Goal: Task Accomplishment & Management: Use online tool/utility

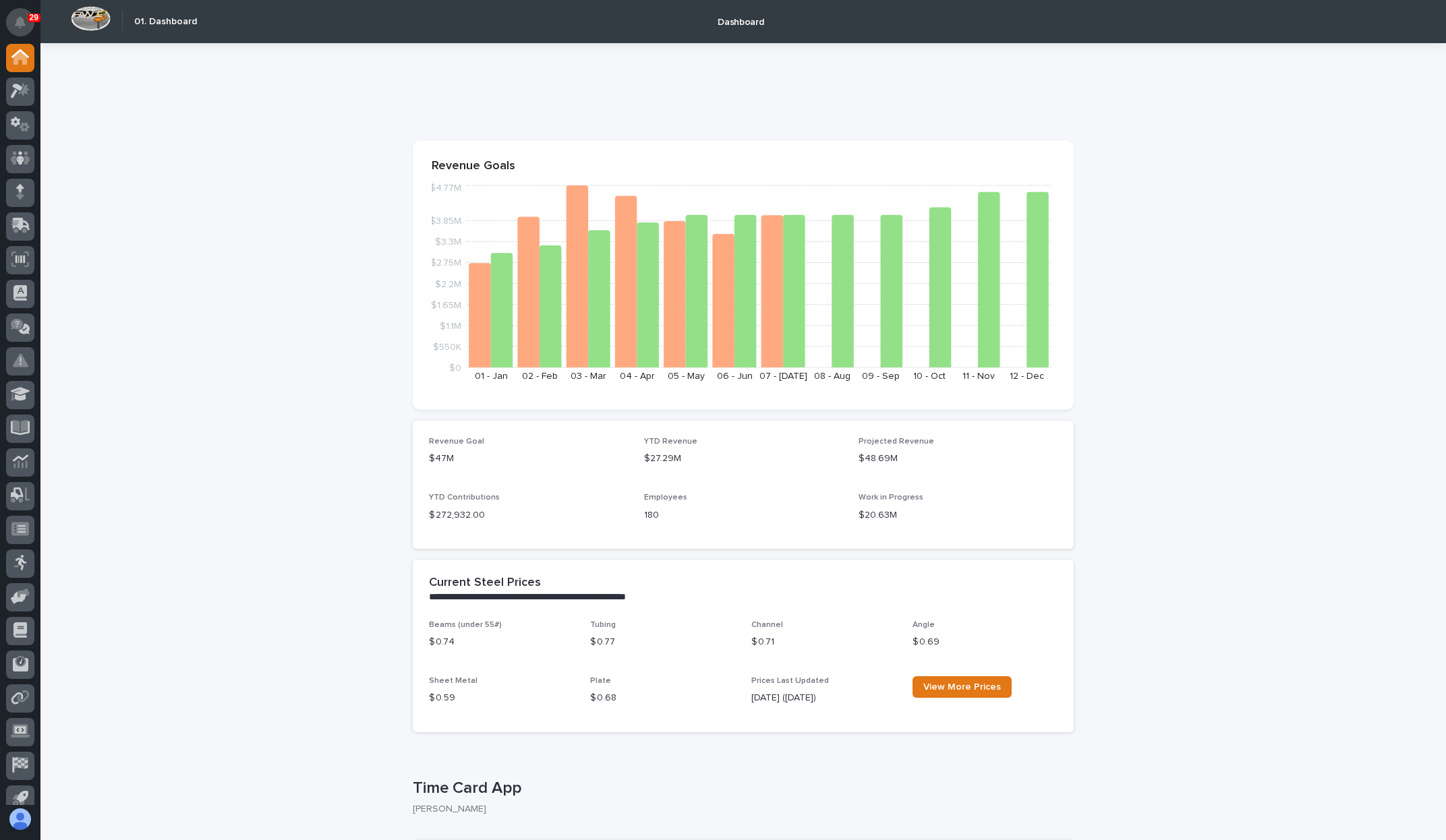
click at [12, 22] on button "Notifications" at bounding box center [20, 22] width 28 height 28
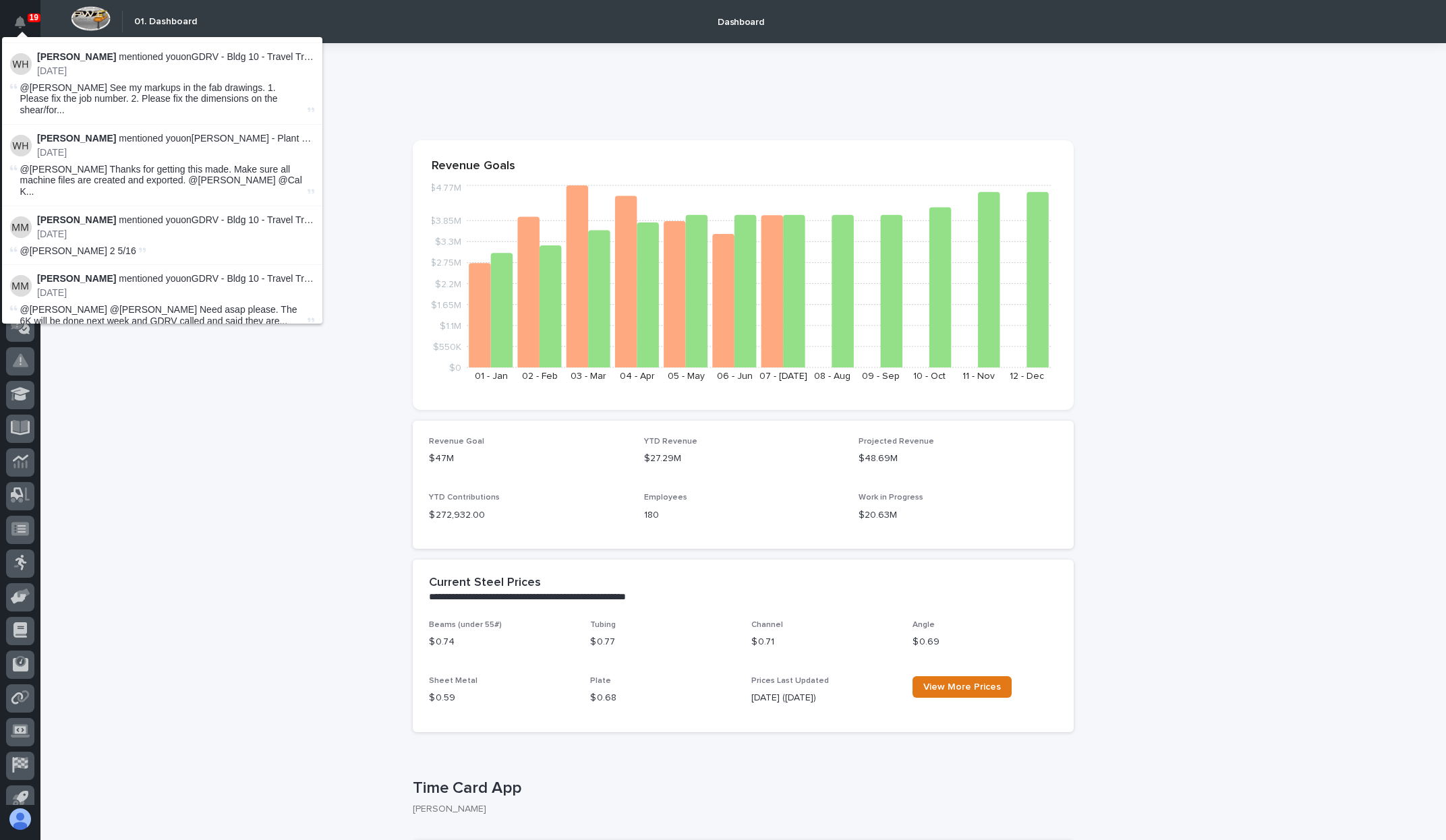
scroll to position [1188, 0]
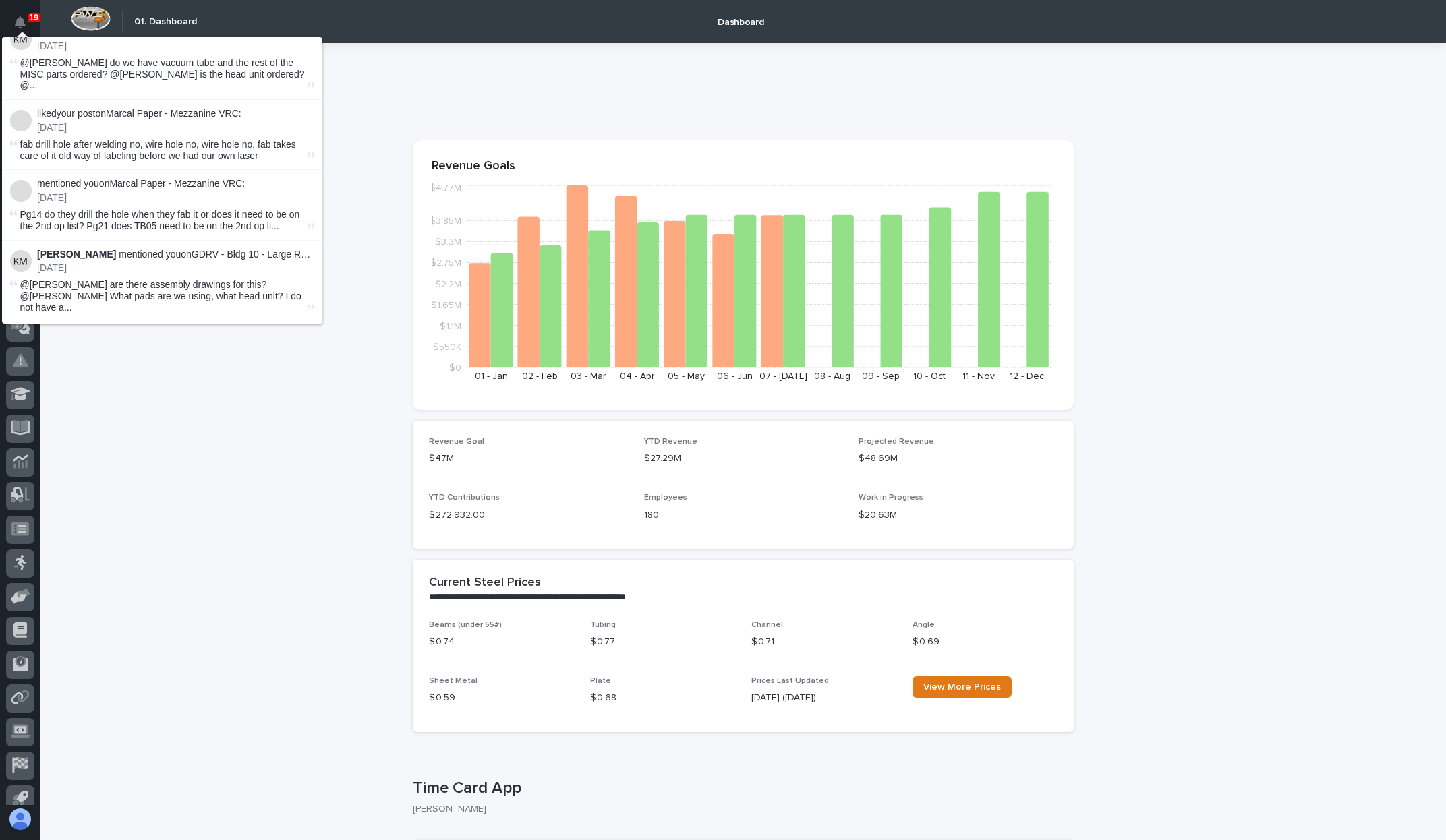
click at [151, 406] on button "Load more" at bounding box center [164, 416] width 320 height 21
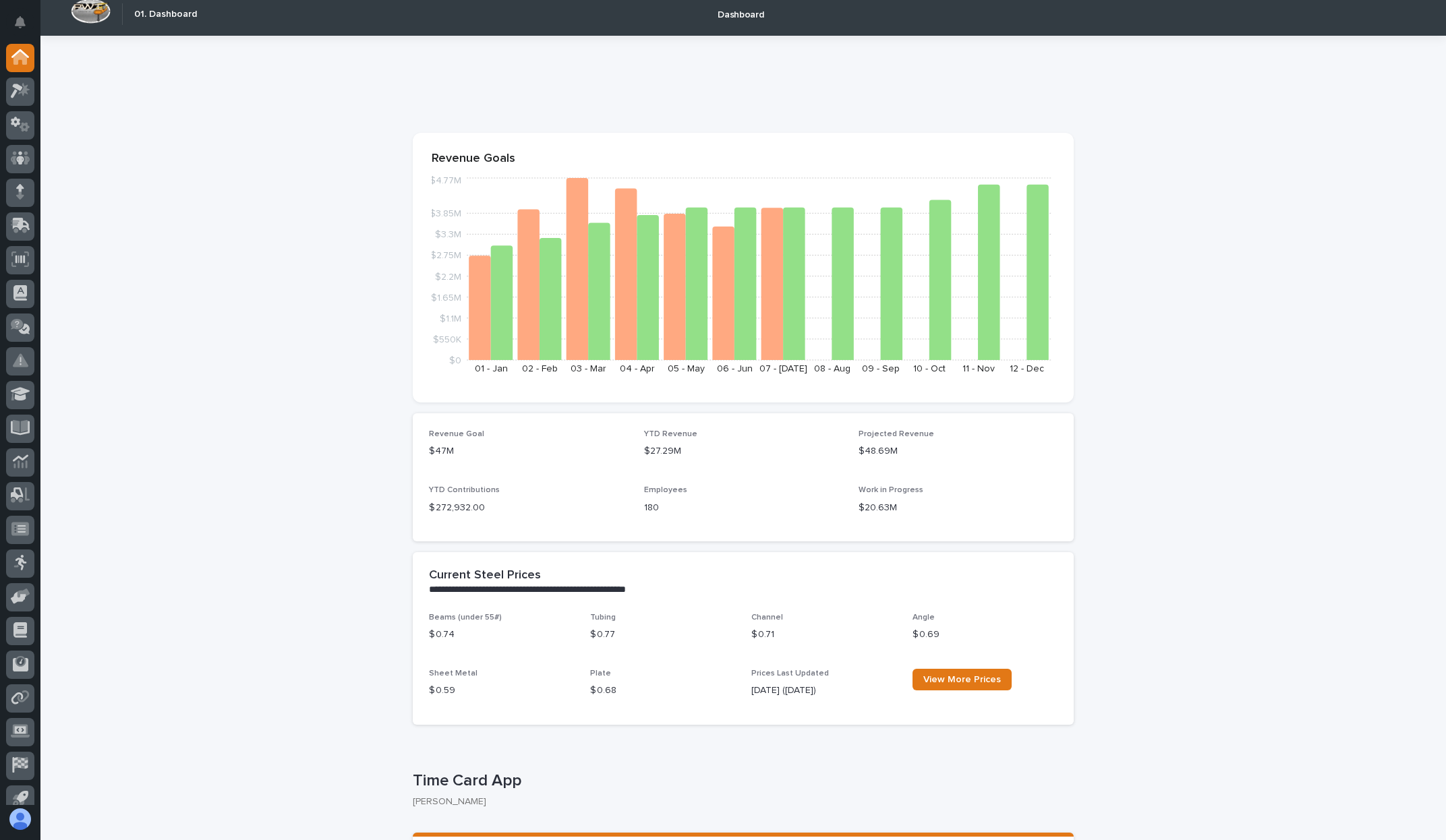
scroll to position [8, 0]
click at [24, 94] on icon at bounding box center [23, 90] width 12 height 14
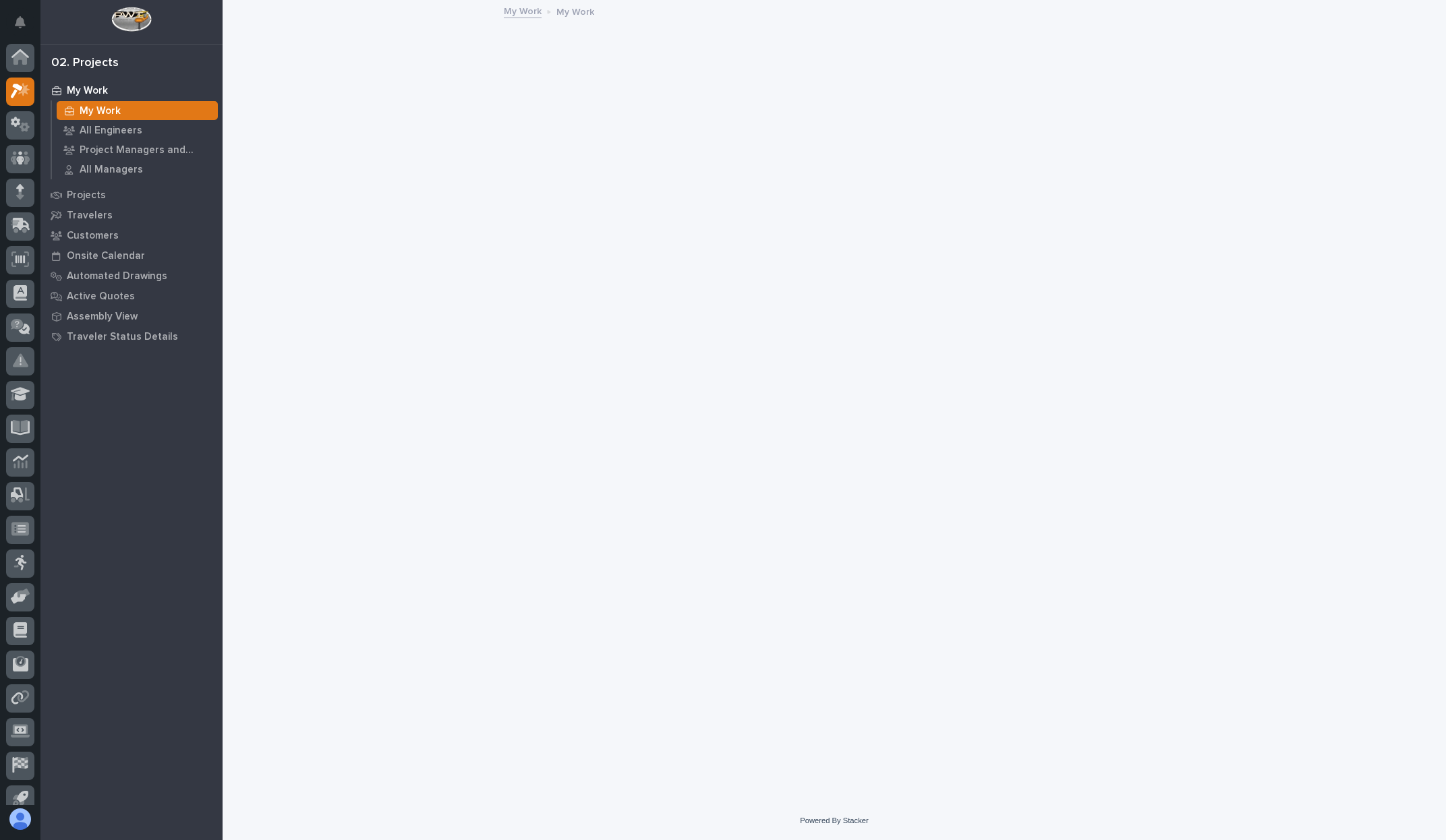
scroll to position [14, 0]
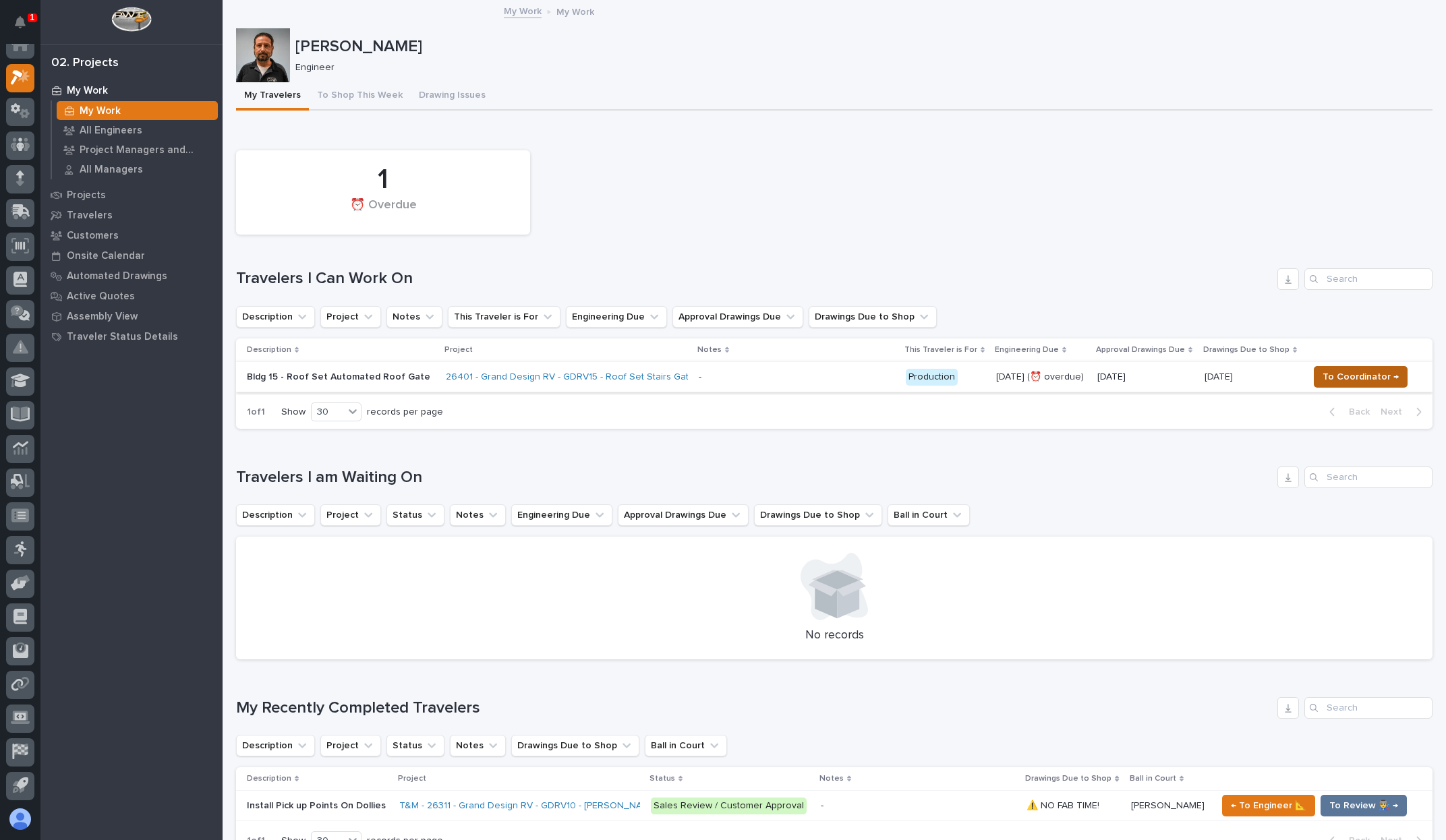
click at [1334, 368] on button "To Coordinator →" at bounding box center [1361, 377] width 94 height 21
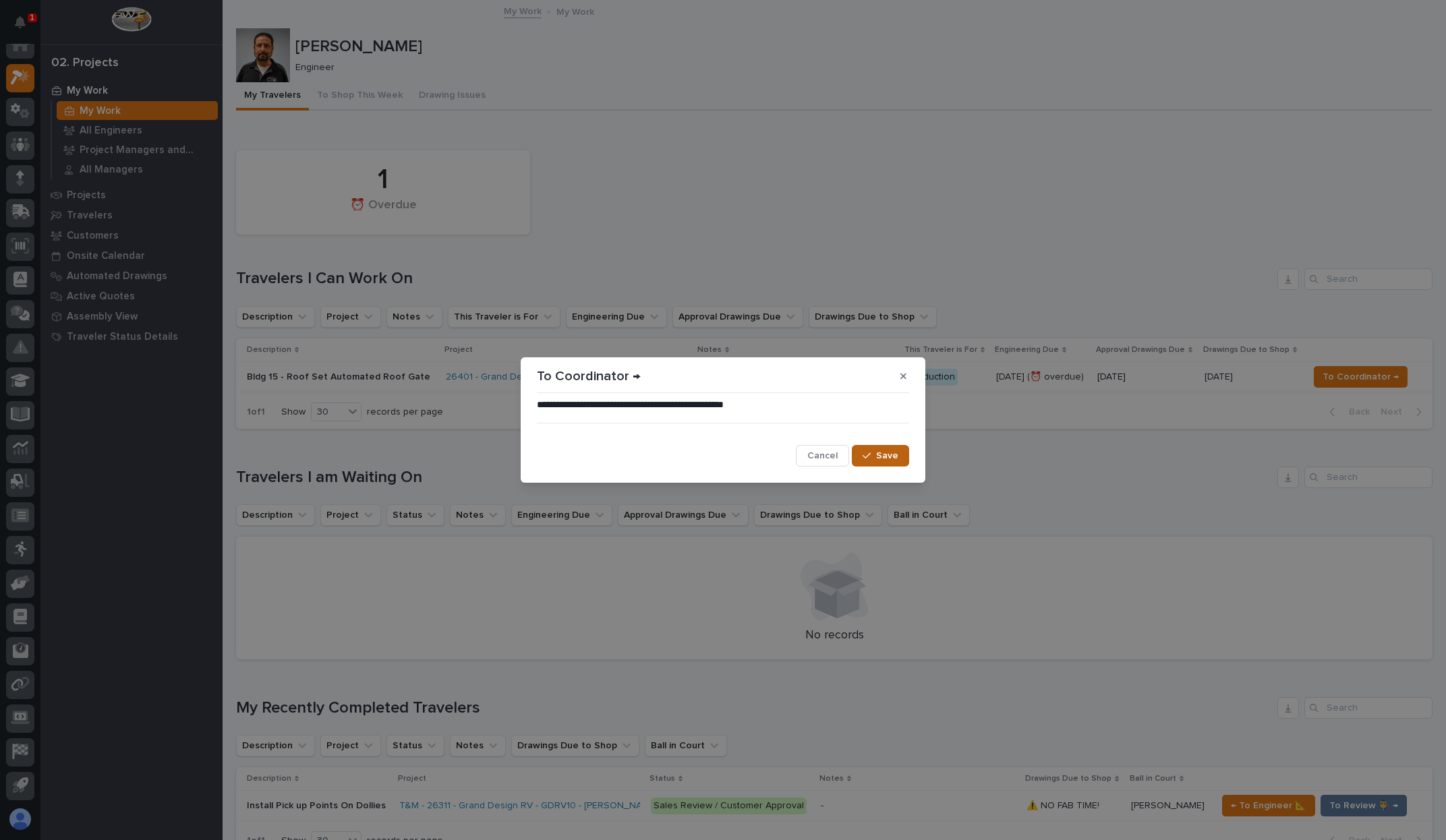
click at [889, 451] on span "Save" at bounding box center [887, 456] width 22 height 12
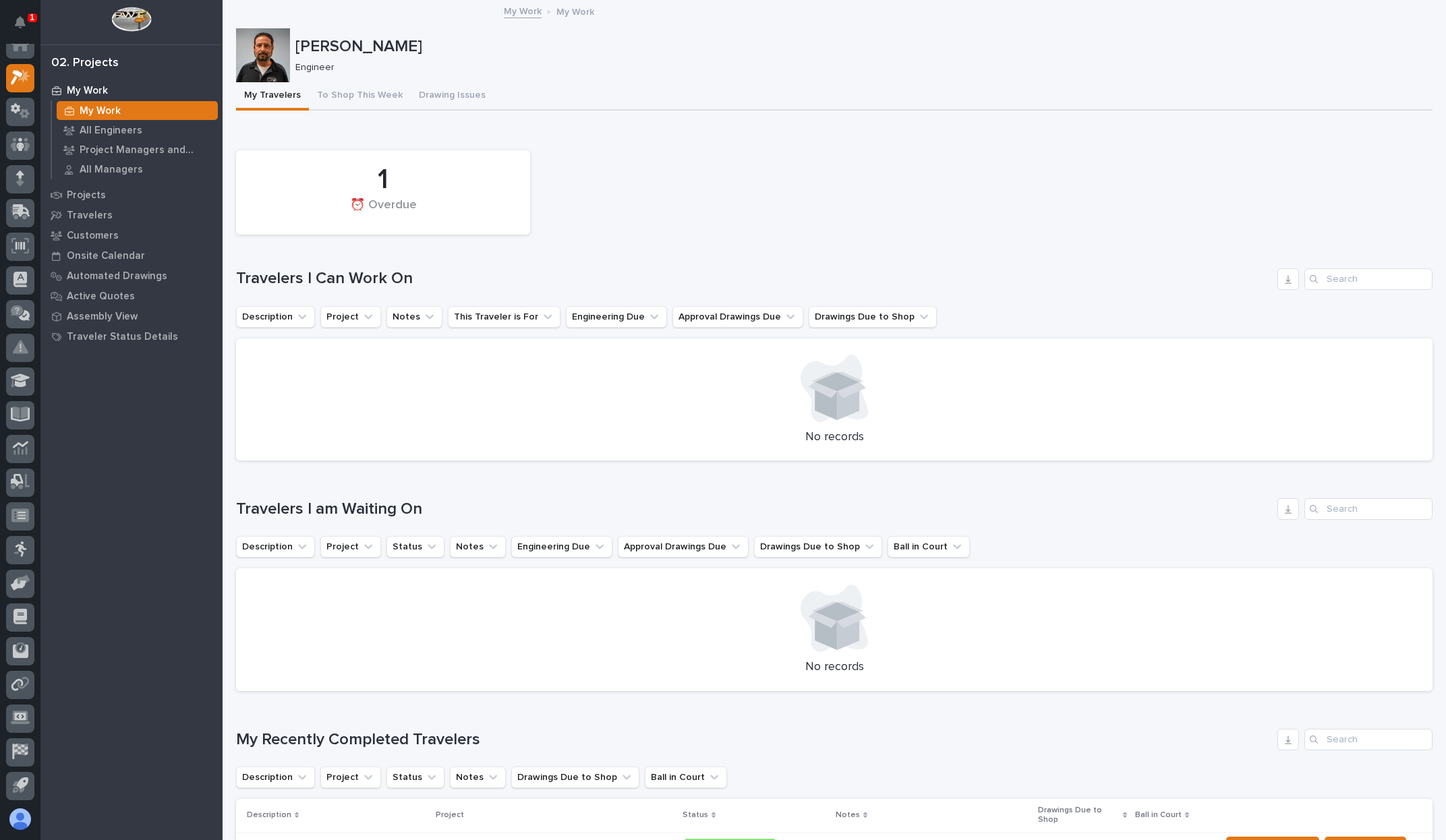
click at [814, 187] on div "1 ⏰ Overdue" at bounding box center [834, 193] width 1210 height 98
click at [584, 86] on div "My Travelers To Shop This Week Drawing Issues" at bounding box center [834, 96] width 1197 height 28
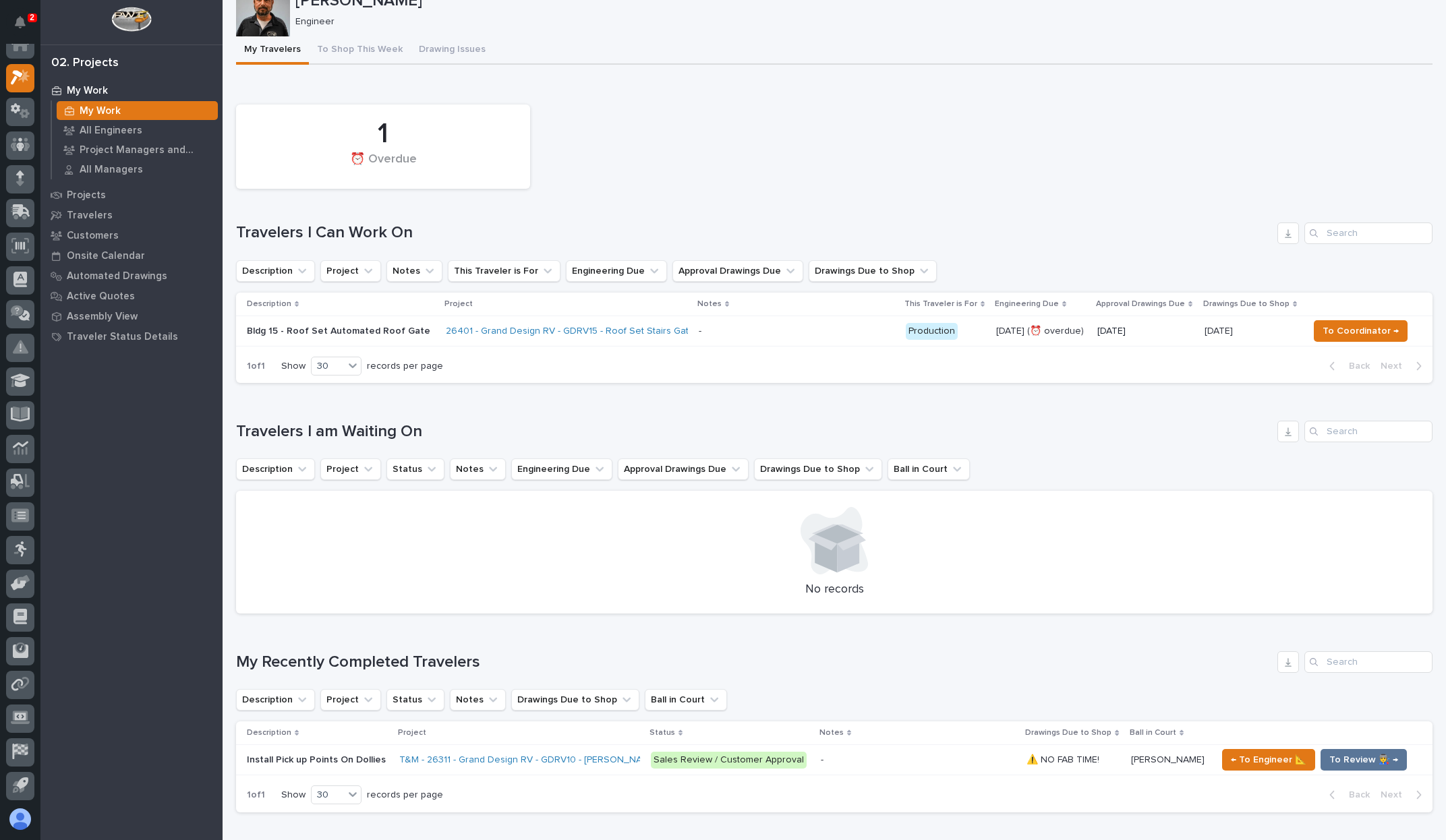
scroll to position [51, 0]
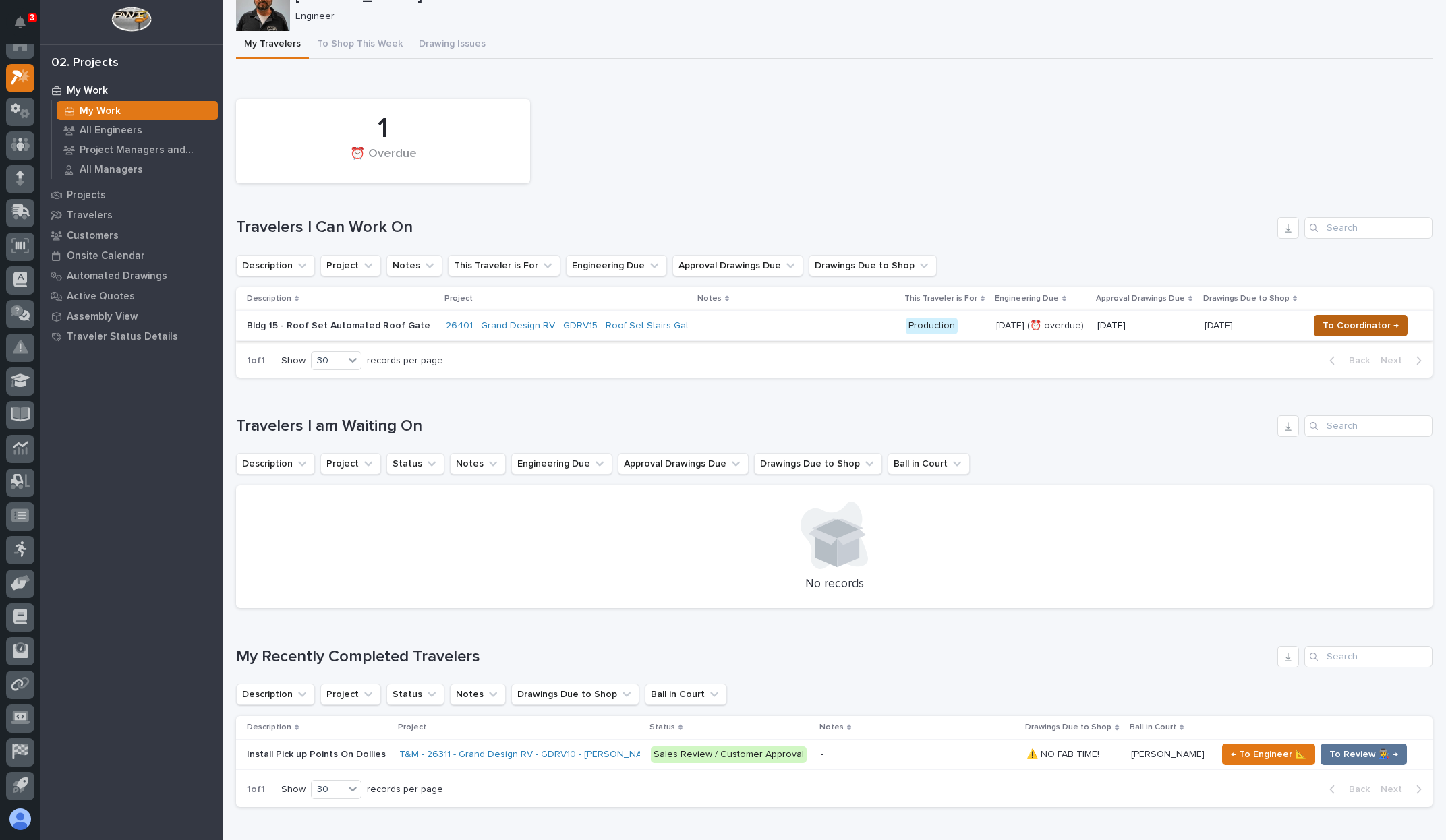
click at [1354, 323] on span "To Coordinator →" at bounding box center [1361, 325] width 76 height 16
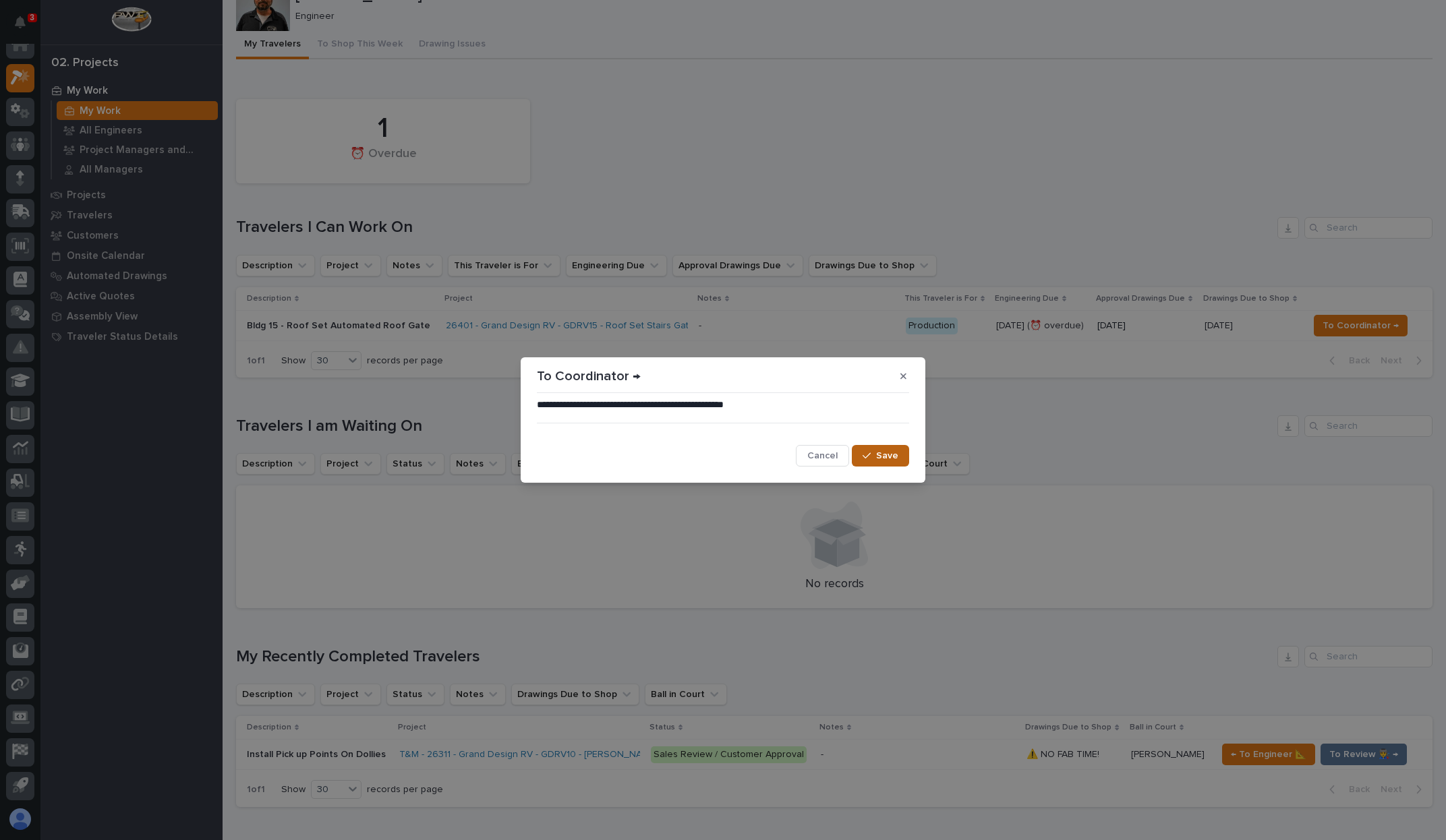
click at [883, 459] on span "Save" at bounding box center [887, 456] width 22 height 12
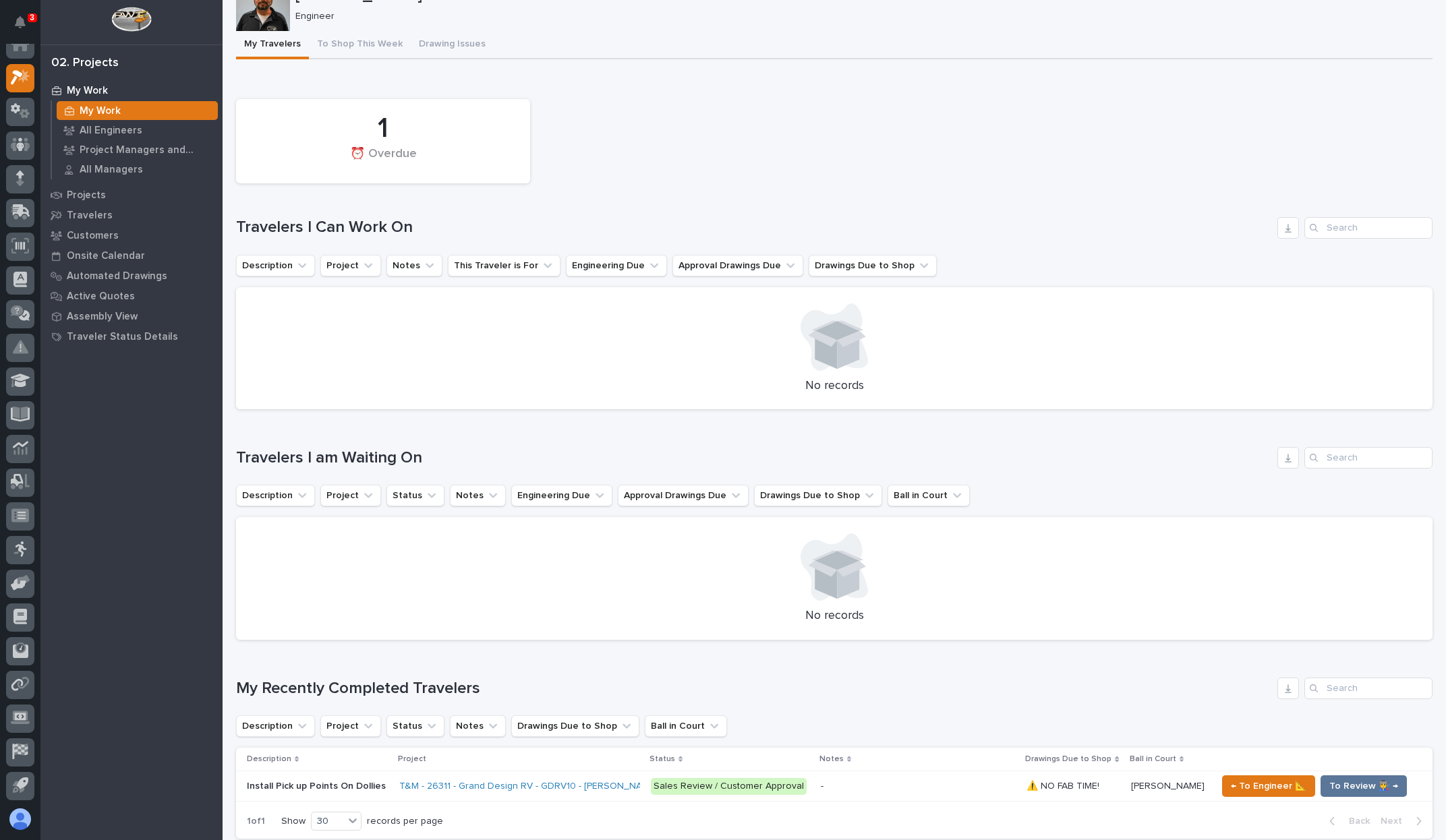
click at [637, 157] on div "1 ⏰ Overdue" at bounding box center [834, 141] width 1210 height 98
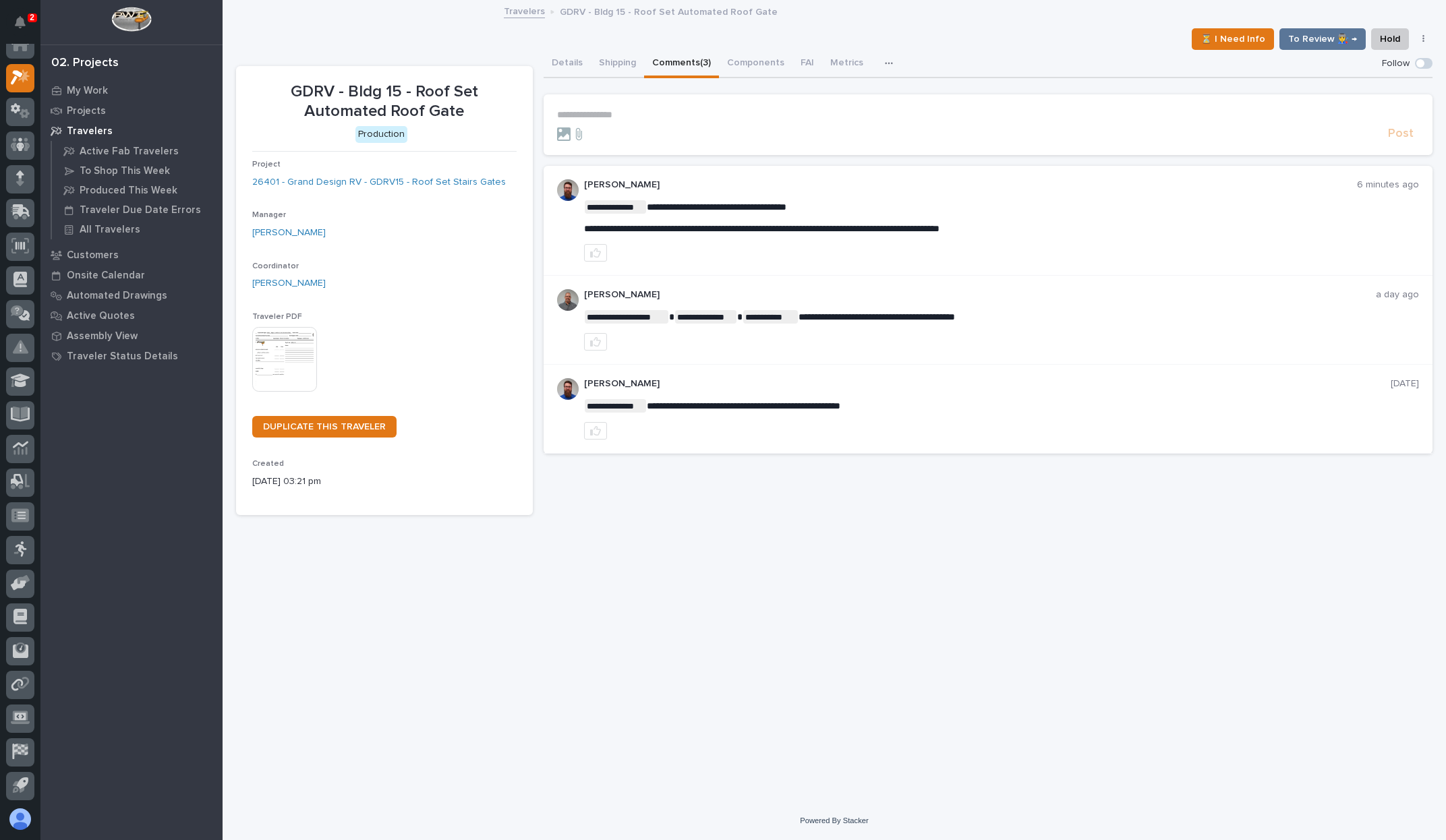
click at [630, 119] on p "**********" at bounding box center [989, 115] width 863 height 12
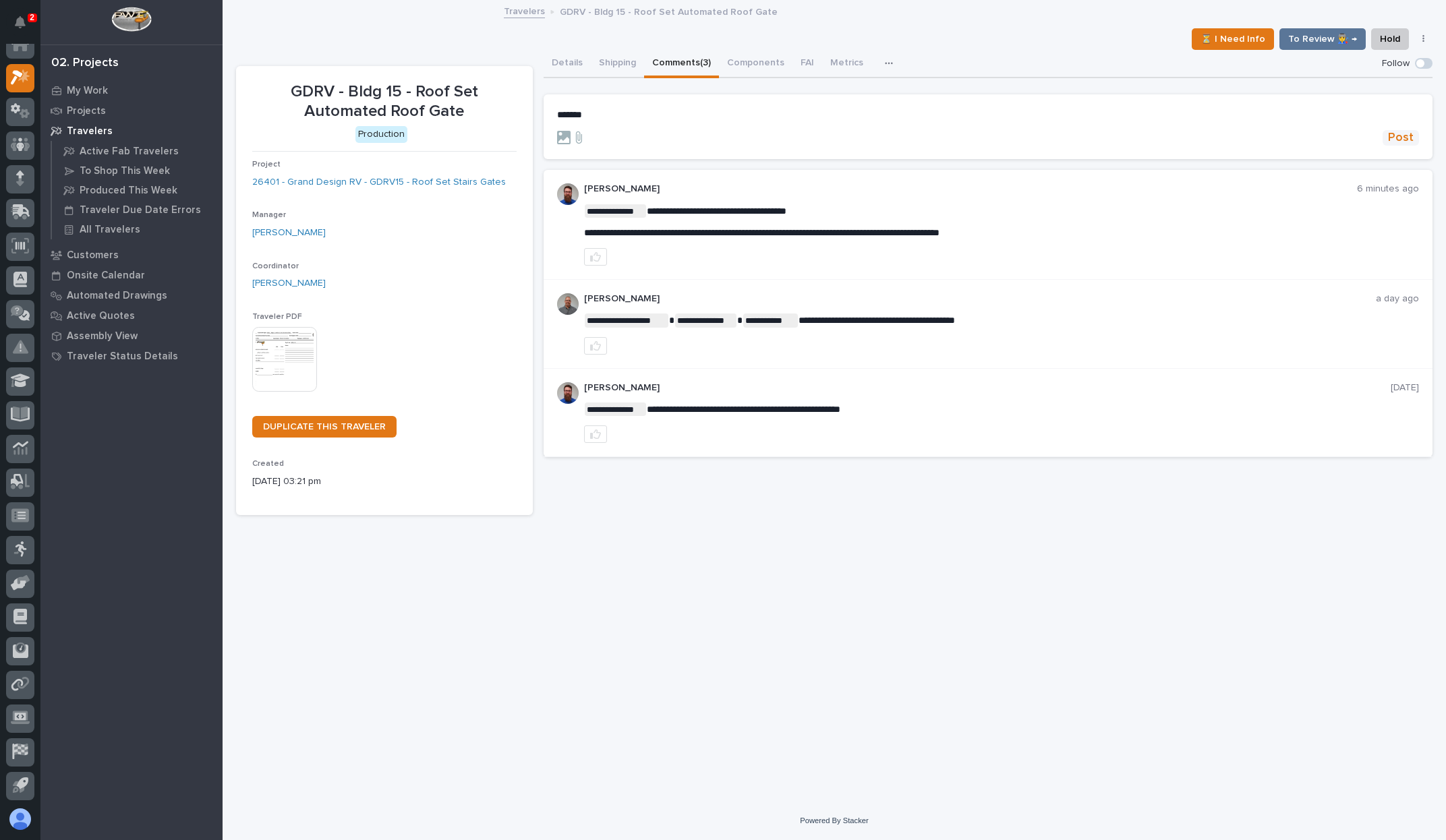
click at [1396, 137] on span "Post" at bounding box center [1401, 138] width 25 height 16
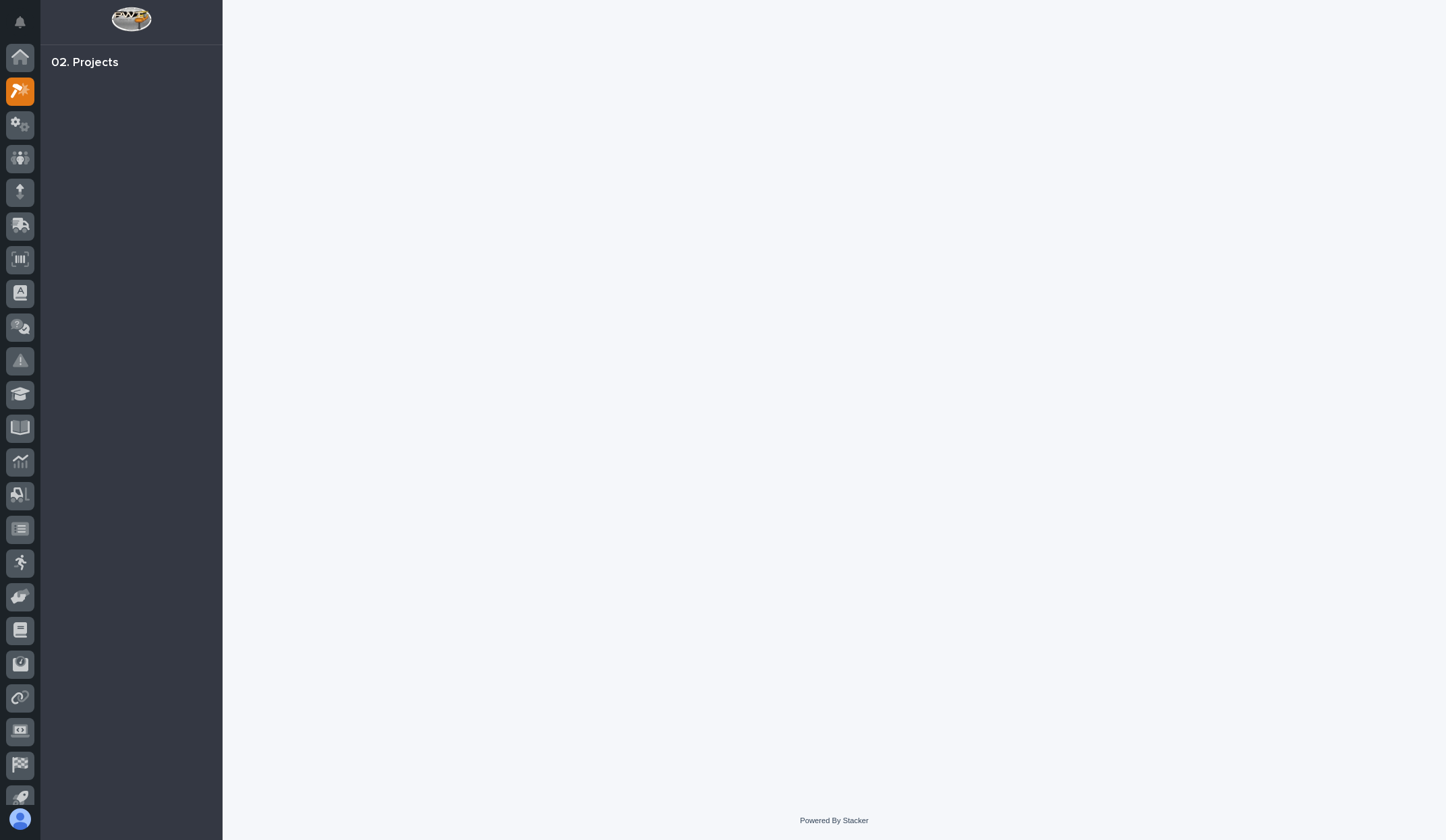
scroll to position [14, 0]
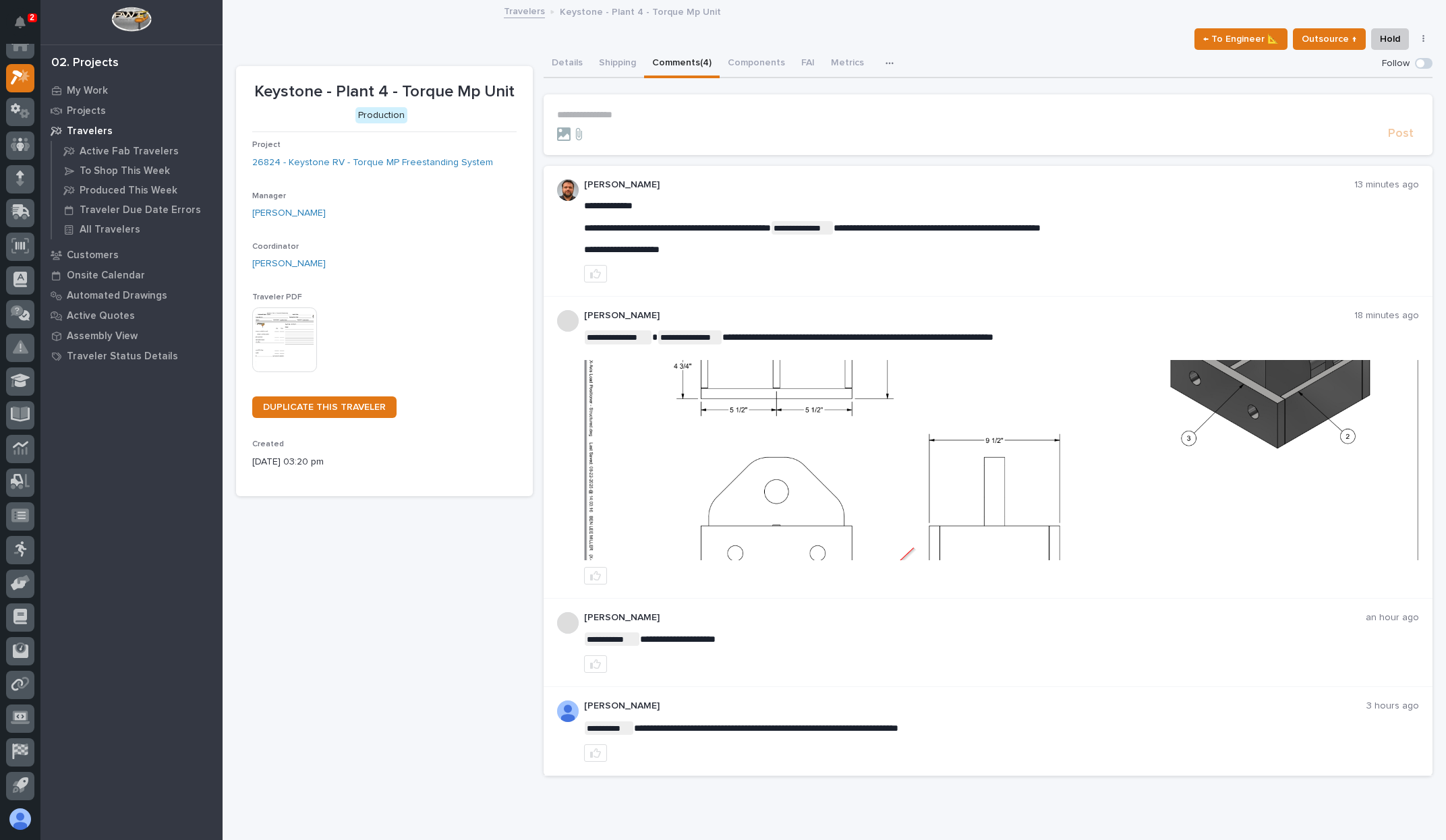
click at [1068, 450] on img at bounding box center [1002, 460] width 834 height 200
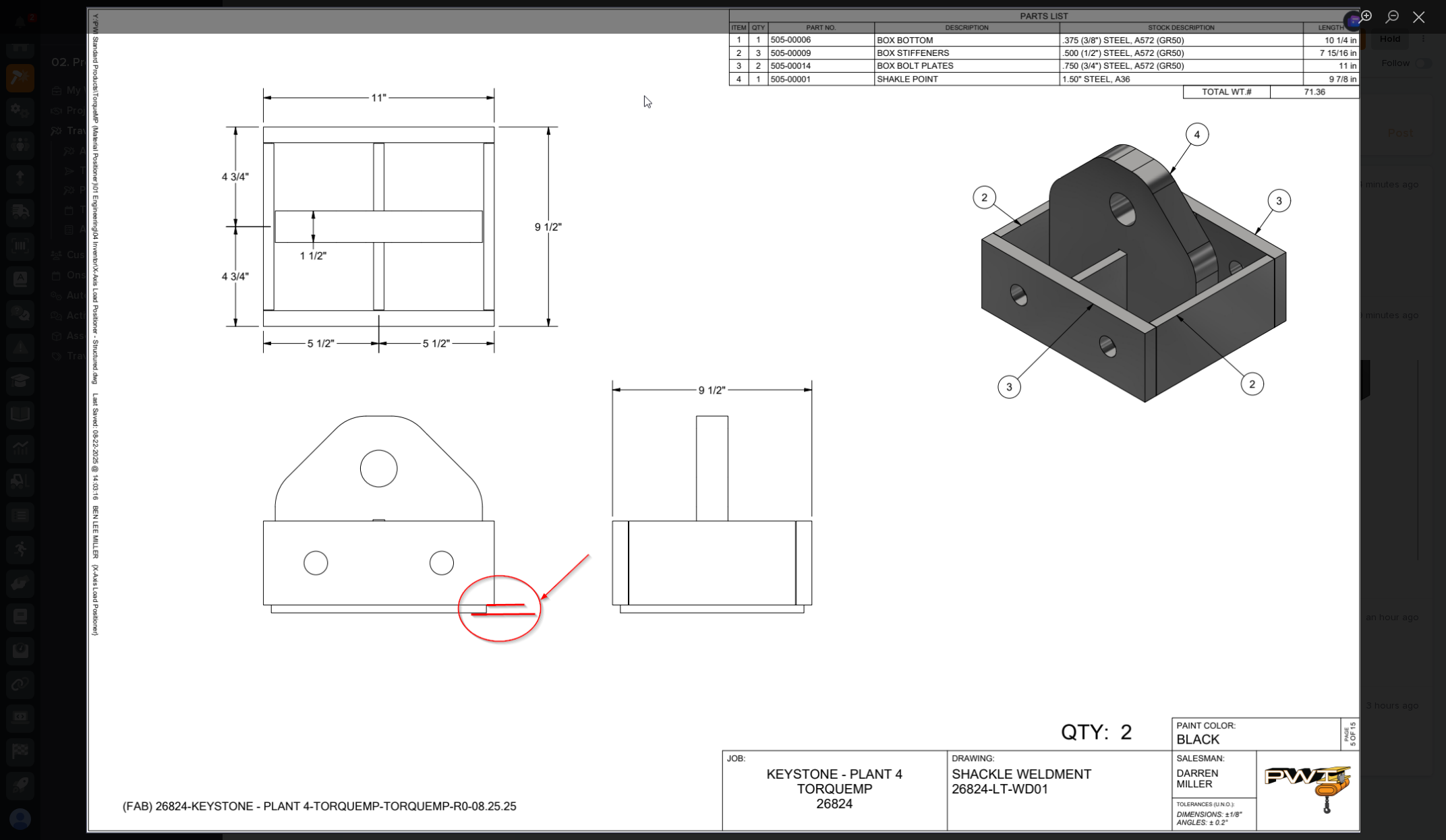
click at [744, 249] on img "Lightbox" at bounding box center [723, 420] width 1274 height 826
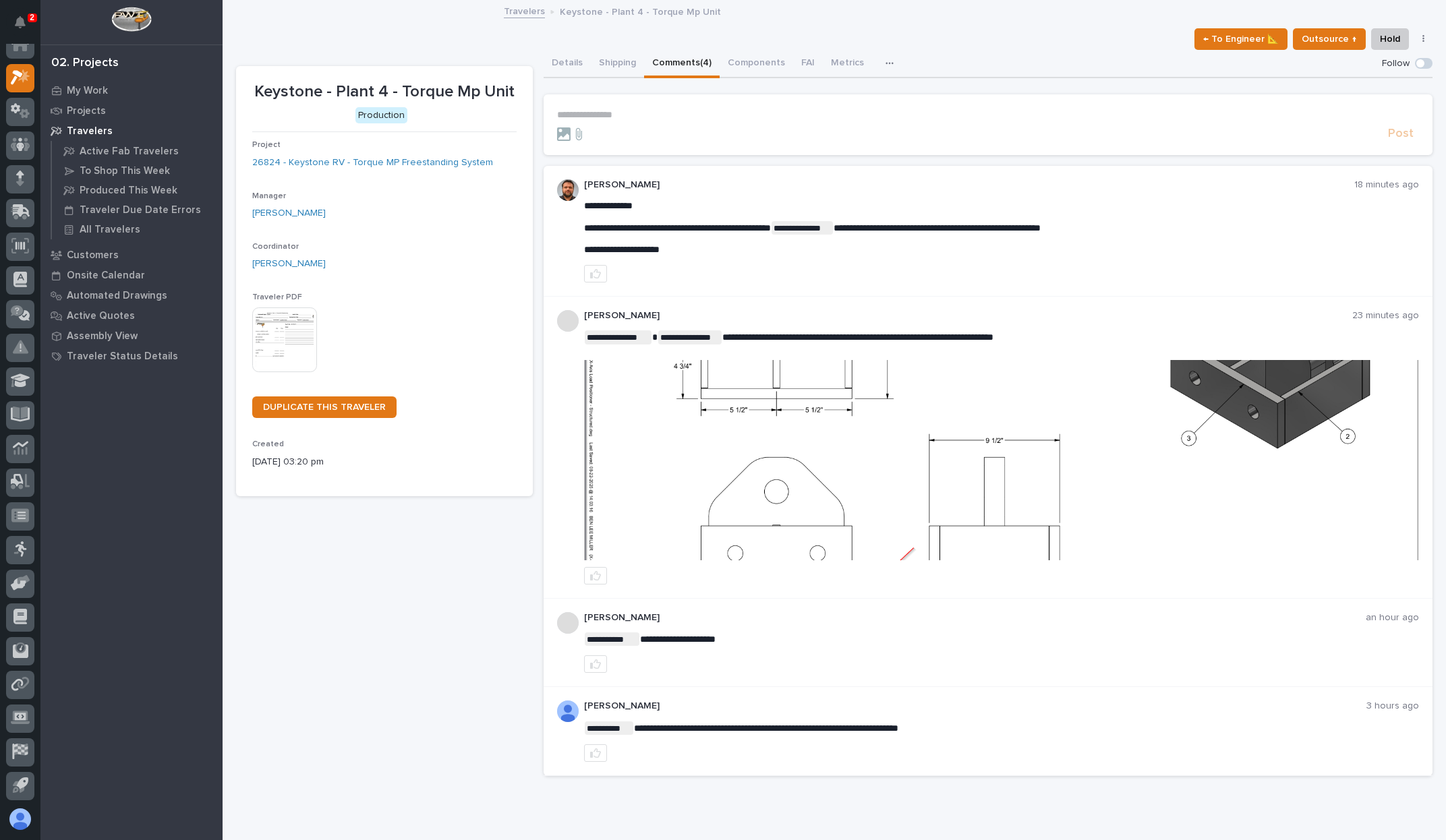
click at [670, 113] on p "**********" at bounding box center [989, 115] width 863 height 12
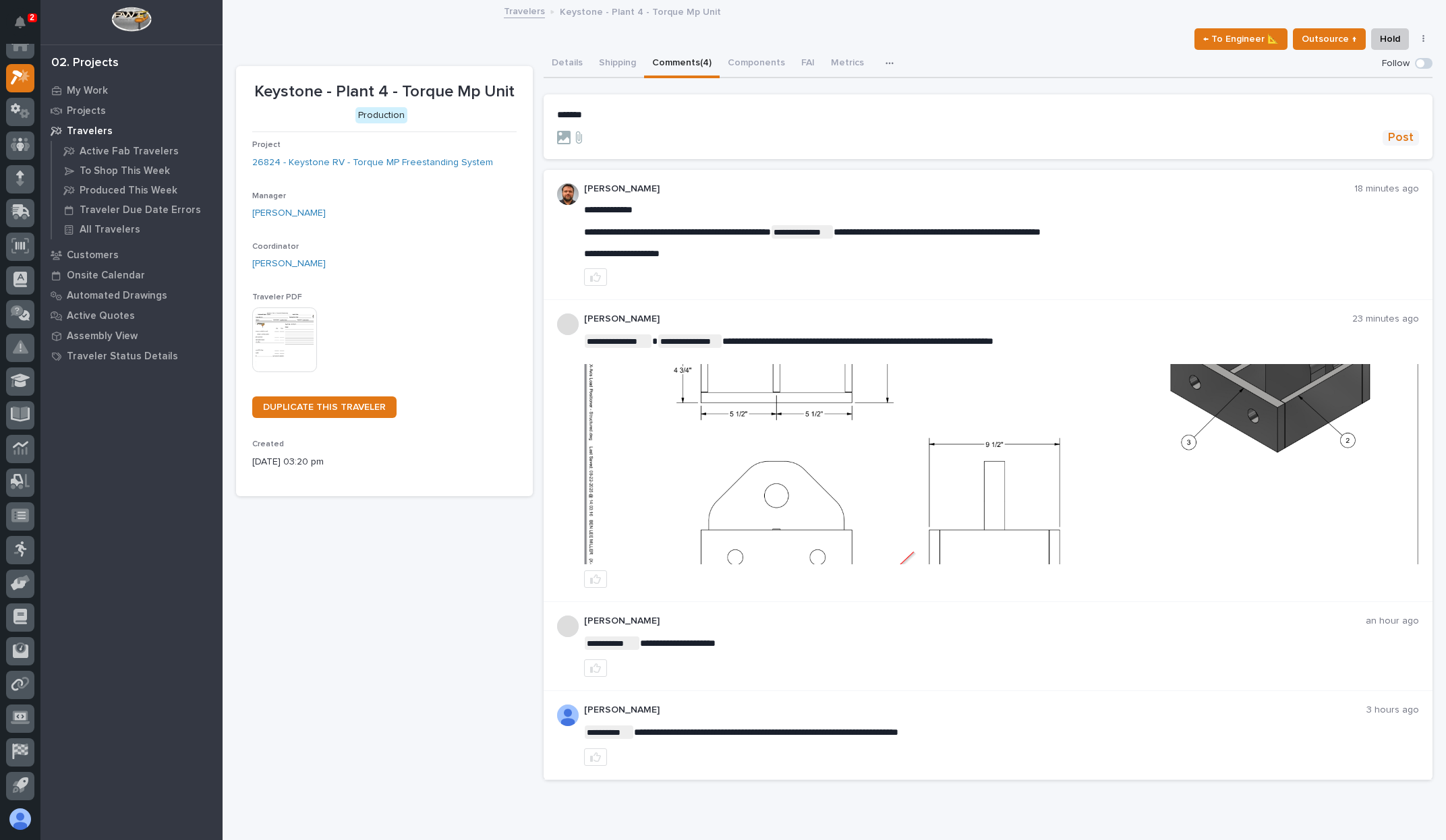
click at [1388, 138] on span "Post" at bounding box center [1401, 138] width 25 height 16
